Goal: Register for event/course

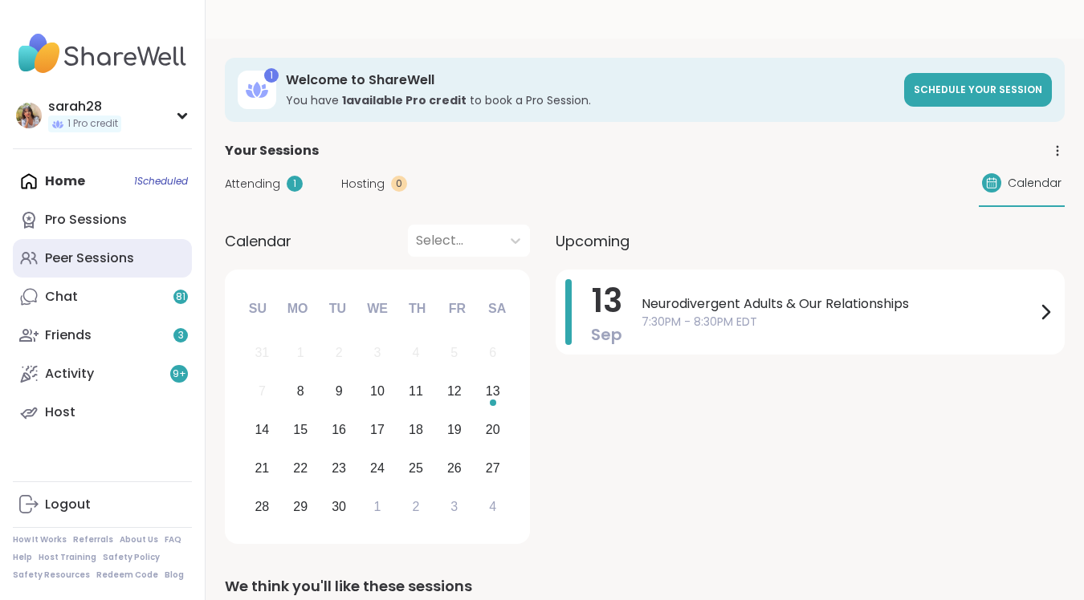
click at [81, 262] on div "Peer Sessions" at bounding box center [89, 259] width 89 height 18
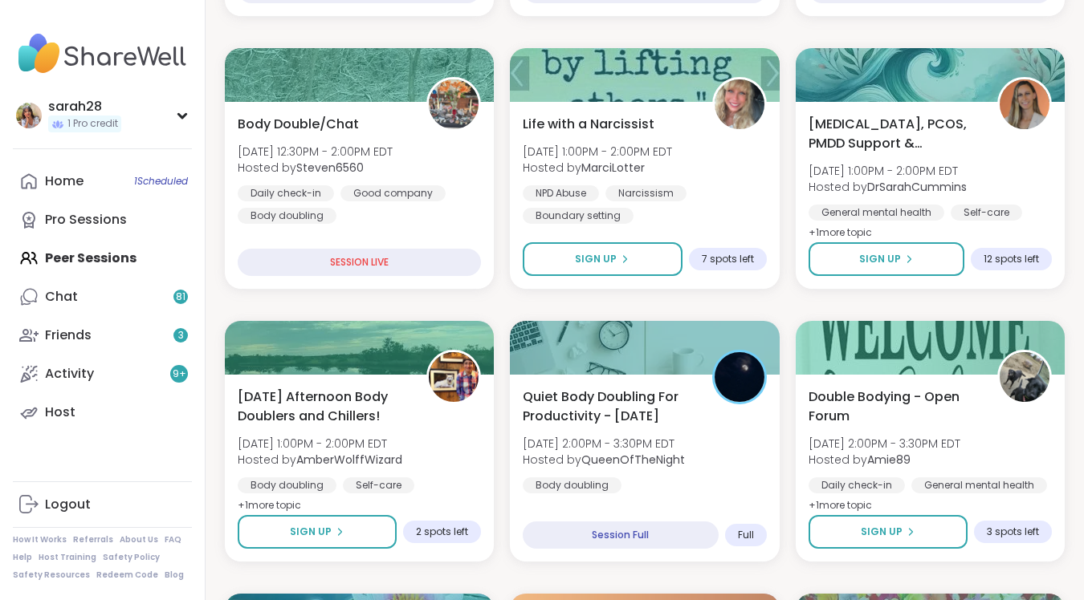
scroll to position [576, 0]
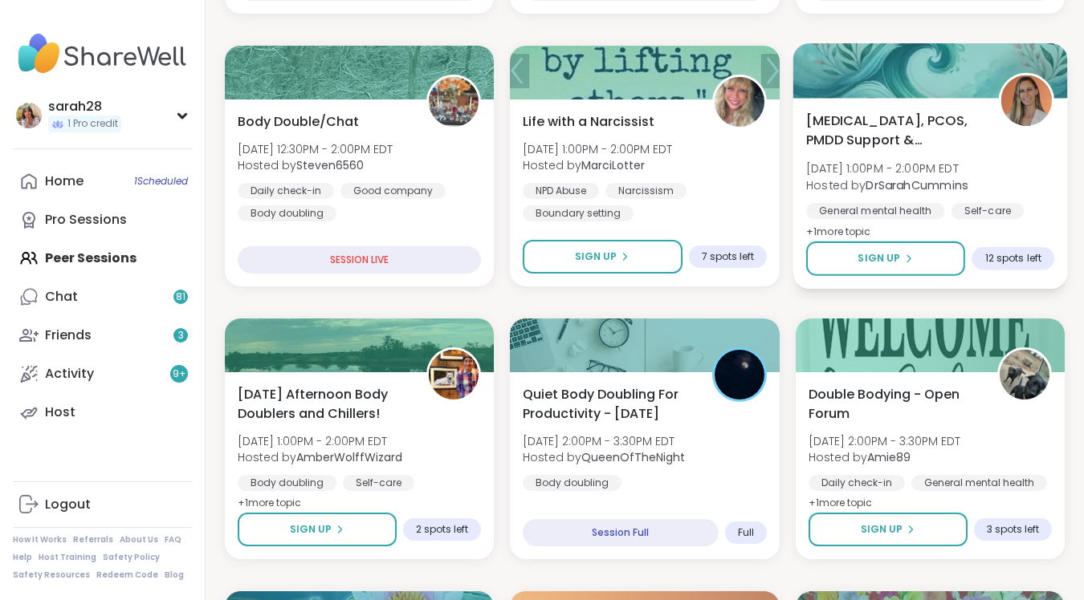
click at [943, 111] on span "[MEDICAL_DATA], PCOS, PMDD Support & Empowerment" at bounding box center [893, 130] width 175 height 39
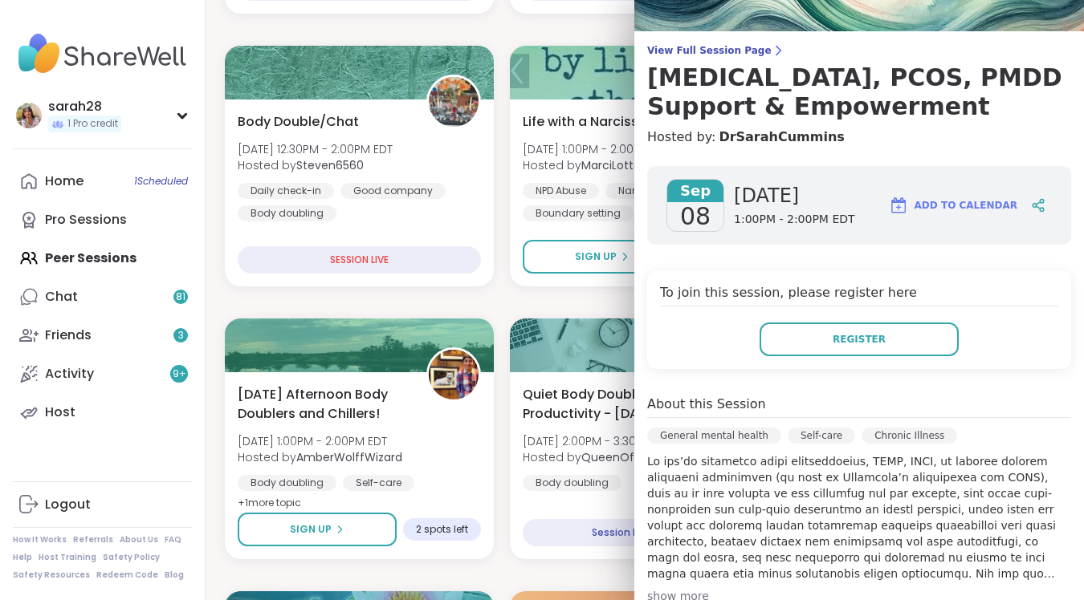
scroll to position [99, 0]
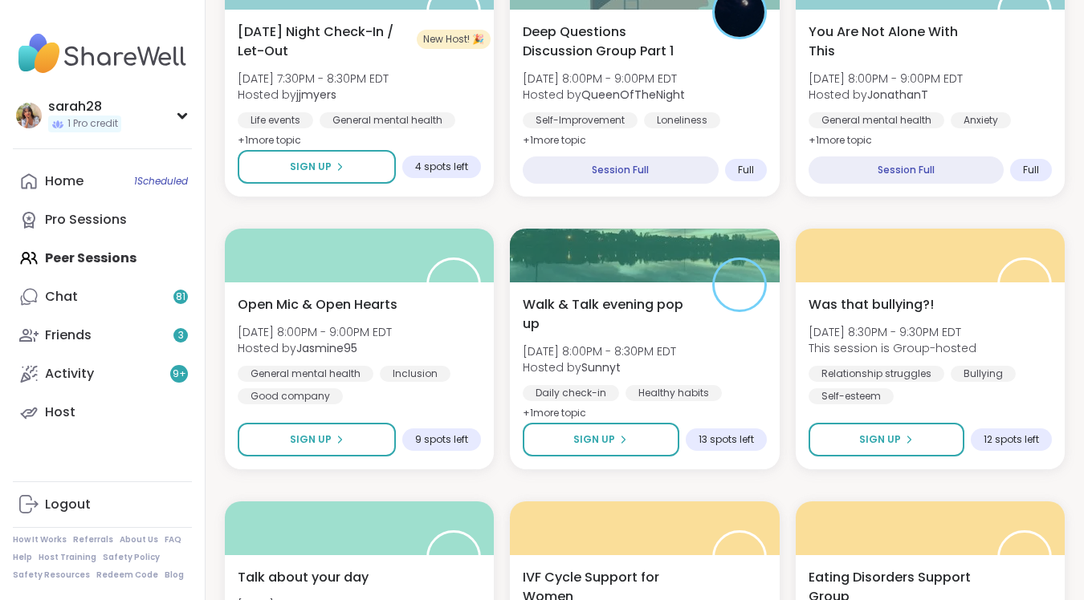
scroll to position [3019, 0]
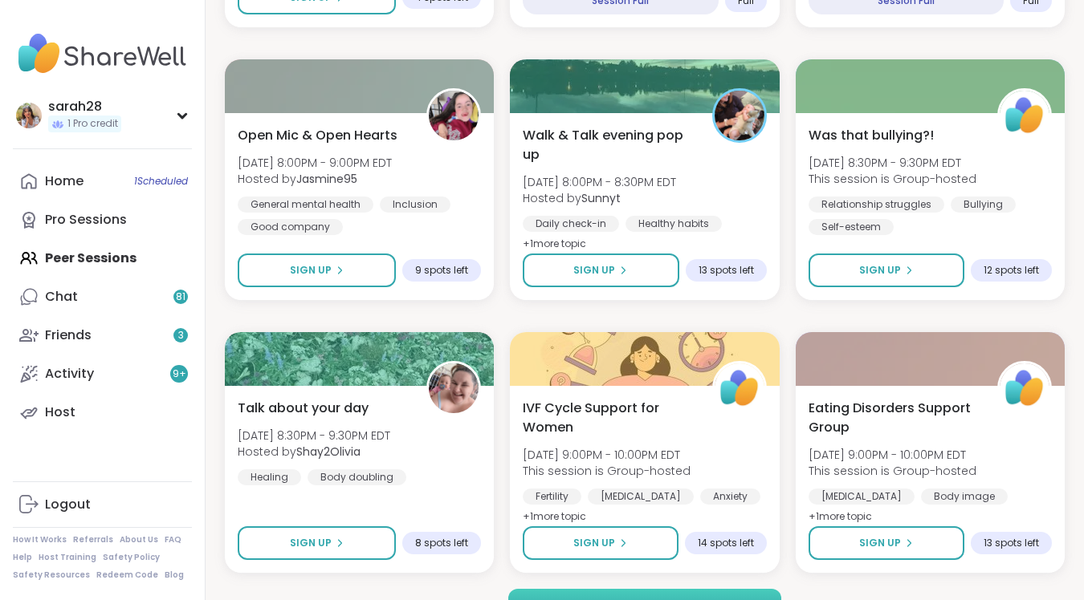
click at [592, 589] on button "Load more sessions" at bounding box center [645, 606] width 274 height 34
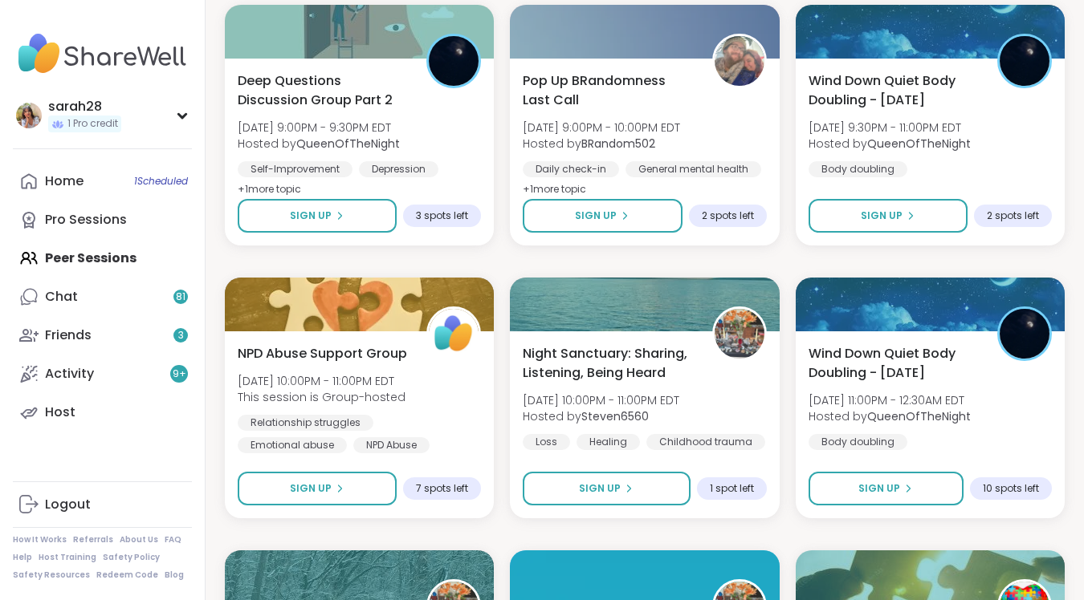
scroll to position [3637, 0]
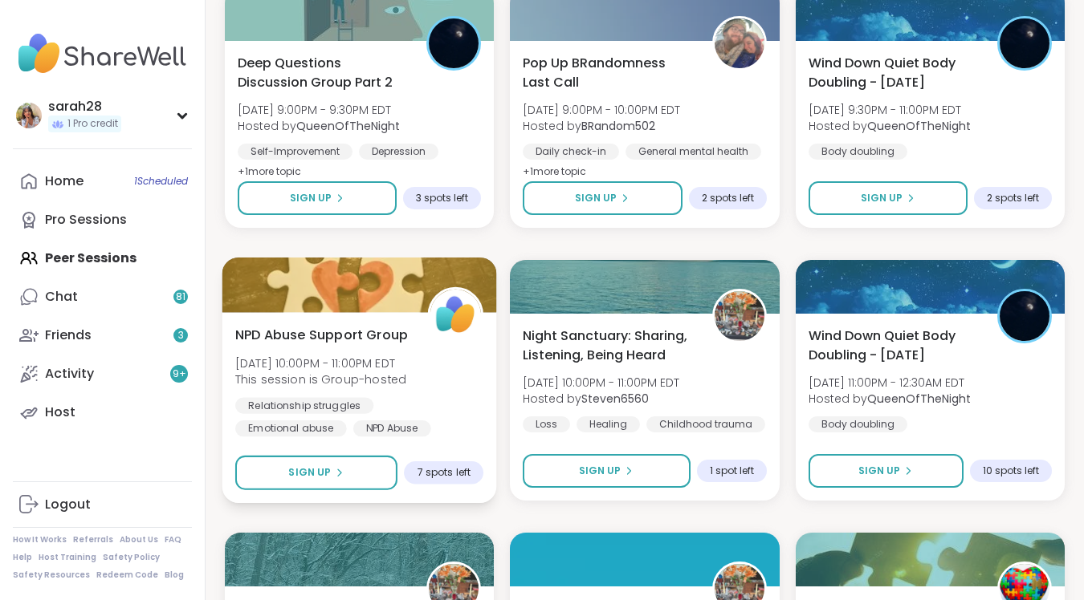
click at [352, 325] on span "NPD Abuse Support Group" at bounding box center [321, 334] width 173 height 19
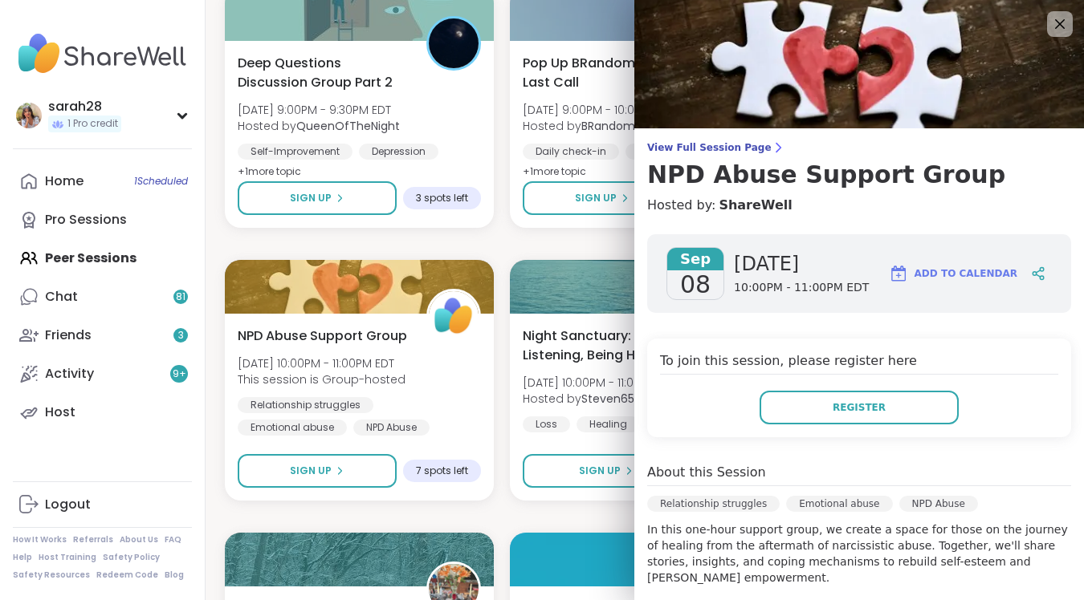
scroll to position [356, 0]
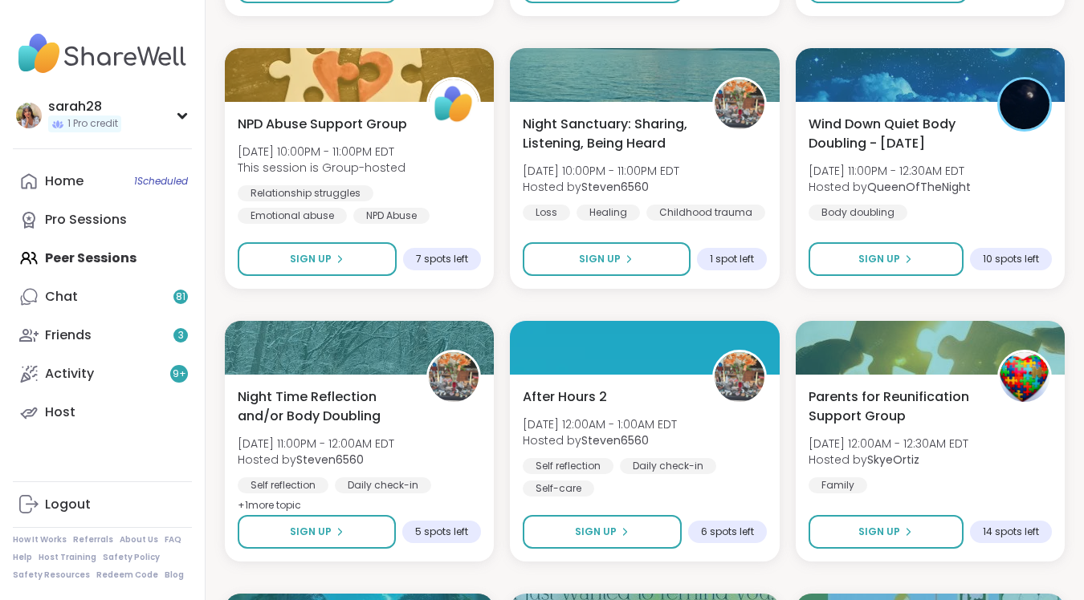
scroll to position [3799, 0]
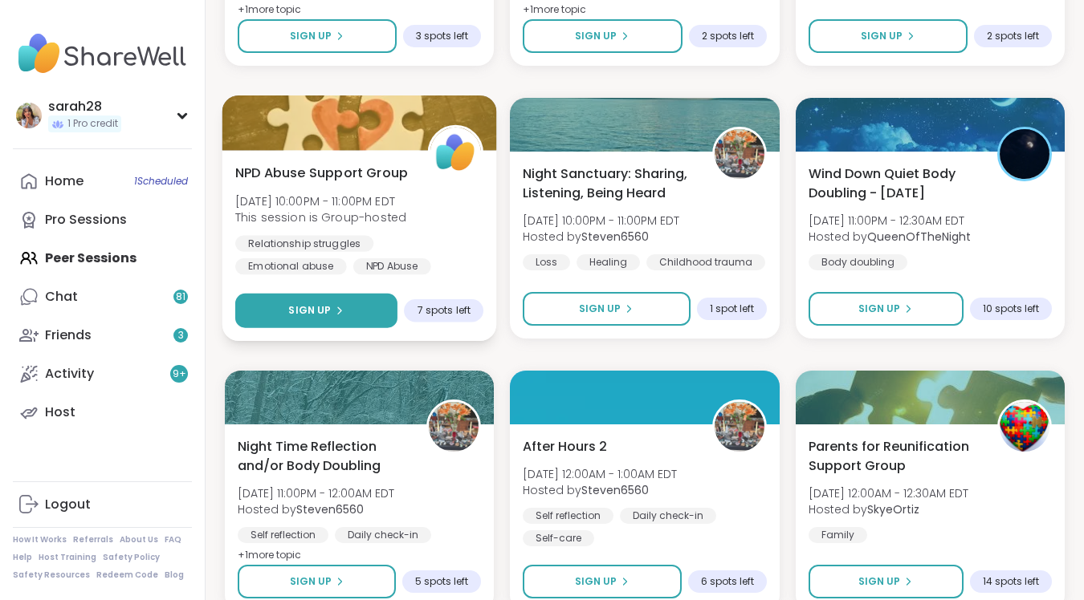
click at [352, 294] on button "Sign Up" at bounding box center [316, 311] width 162 height 35
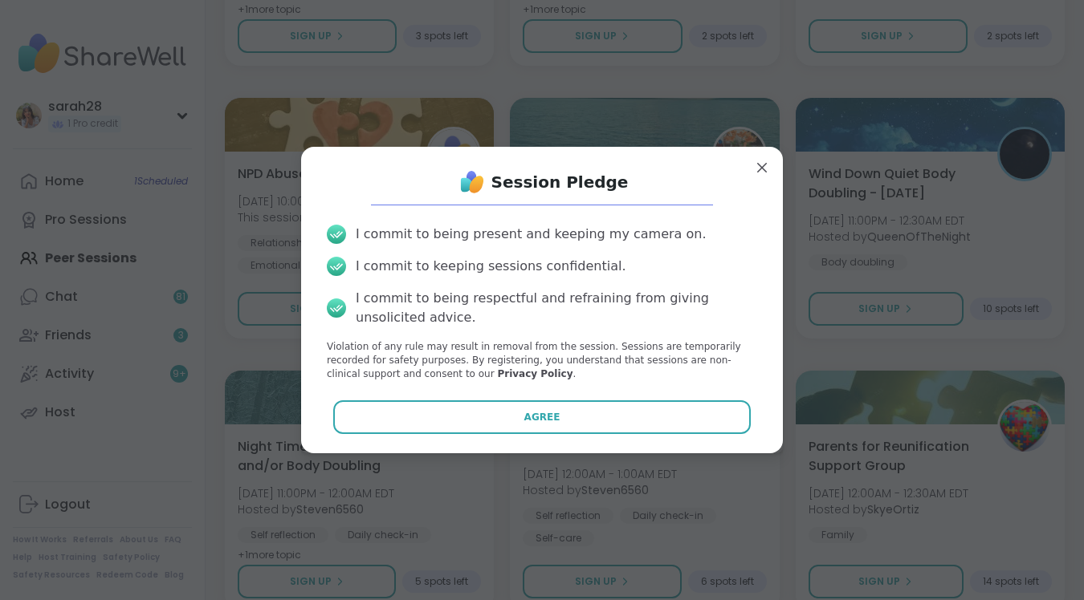
click at [421, 403] on button "Agree" at bounding box center [542, 418] width 418 height 34
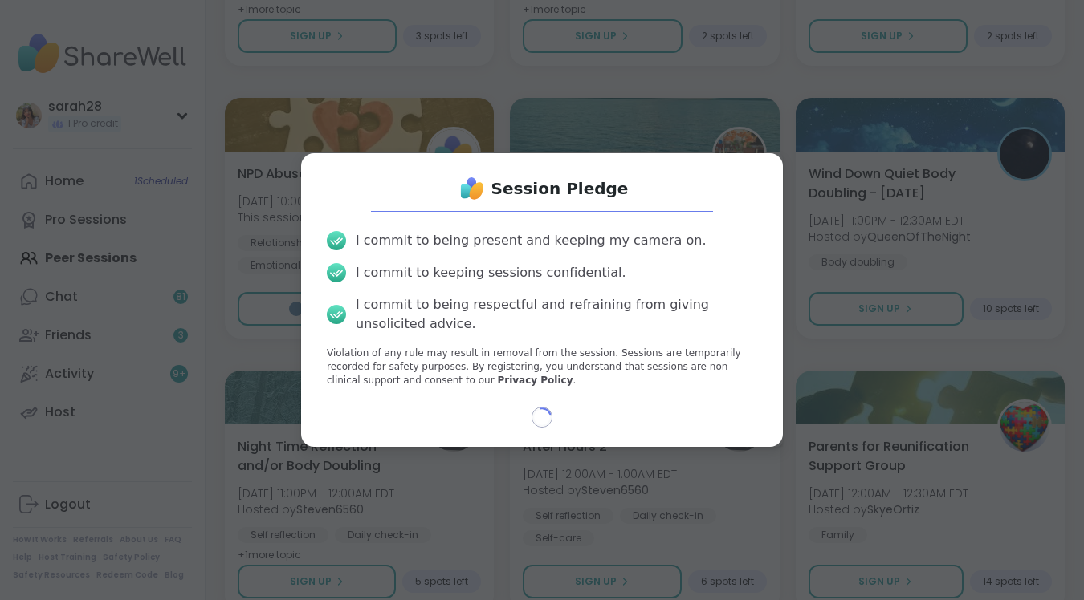
select select "**"
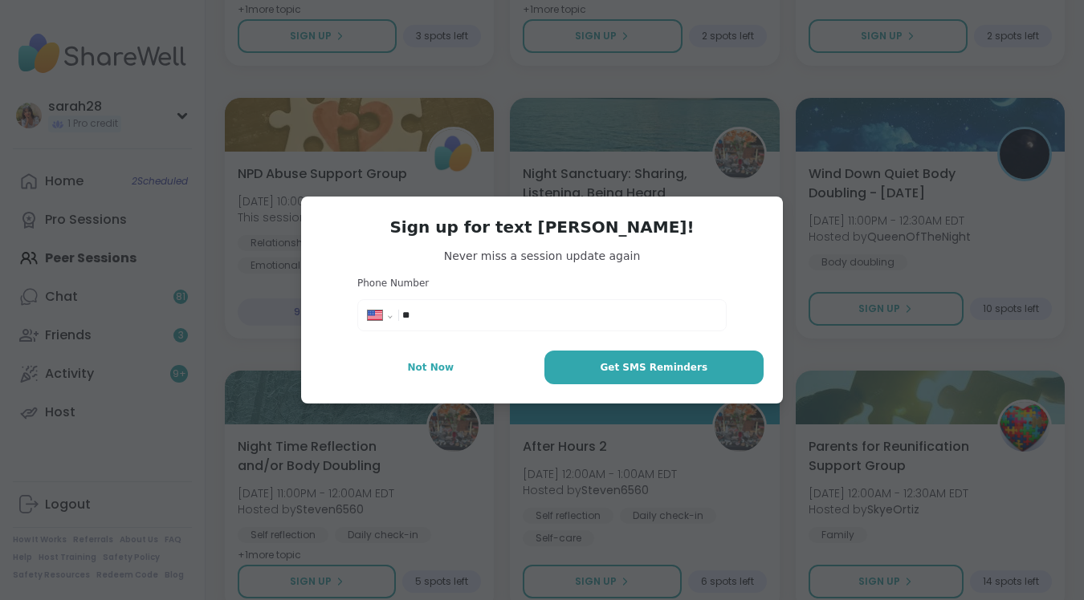
click at [441, 350] on div "**********" at bounding box center [542, 301] width 482 height 208
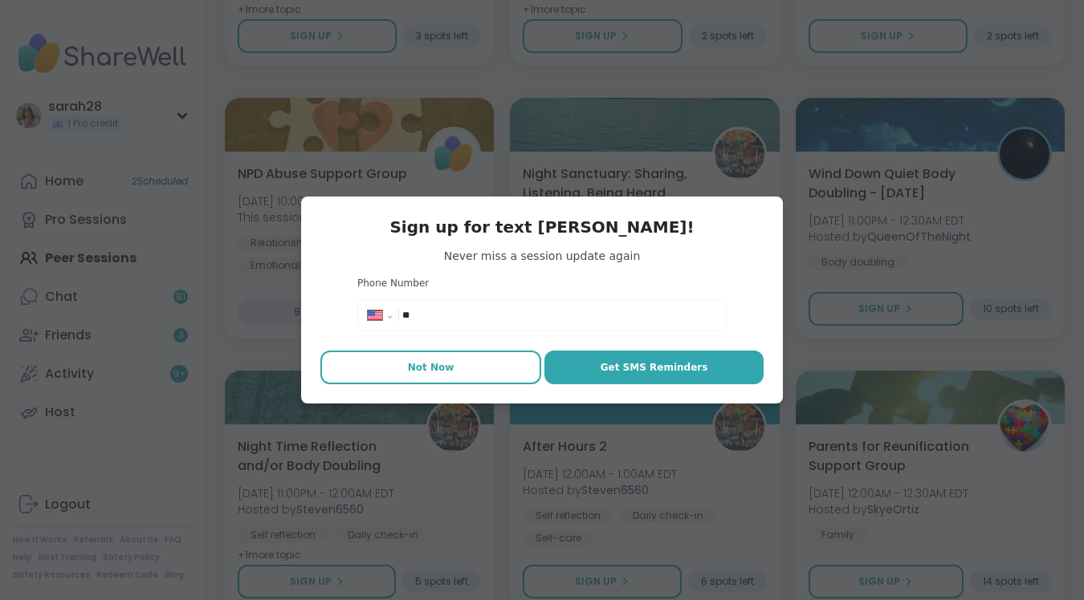
click at [426, 367] on span "Not Now" at bounding box center [431, 367] width 47 height 14
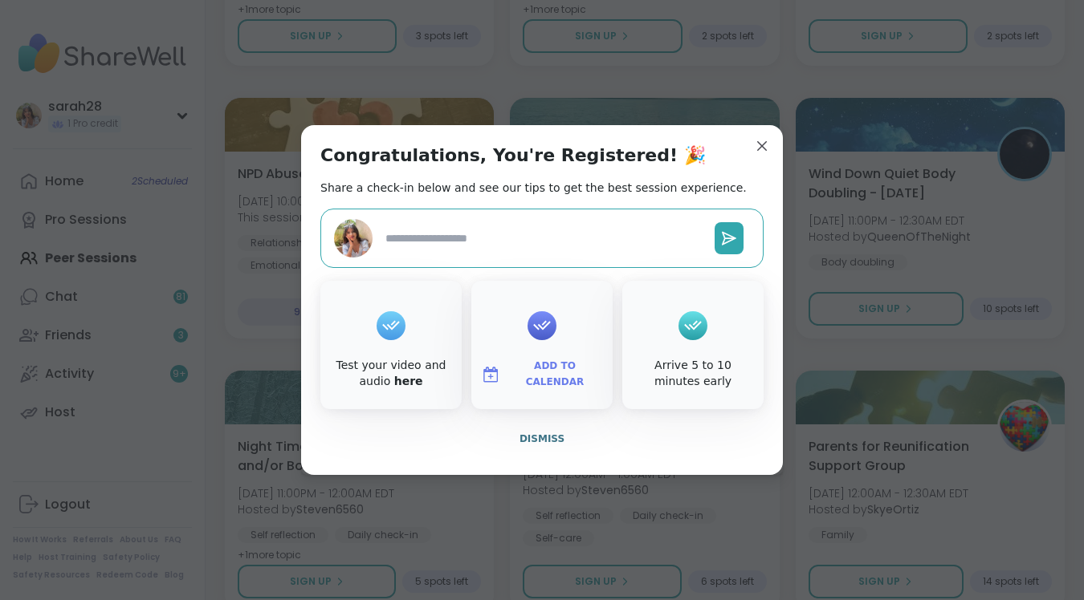
type textarea "*"
